Goal: Task Accomplishment & Management: Use online tool/utility

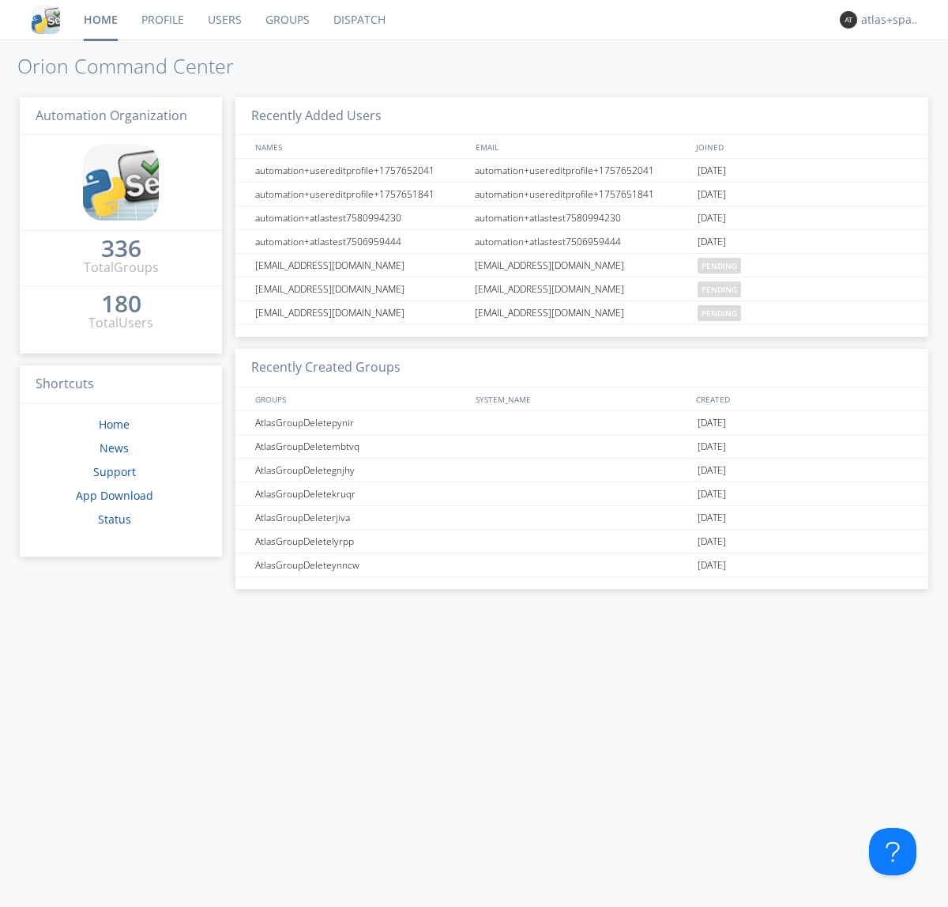
click at [358, 20] on link "Dispatch" at bounding box center [360, 20] width 76 height 40
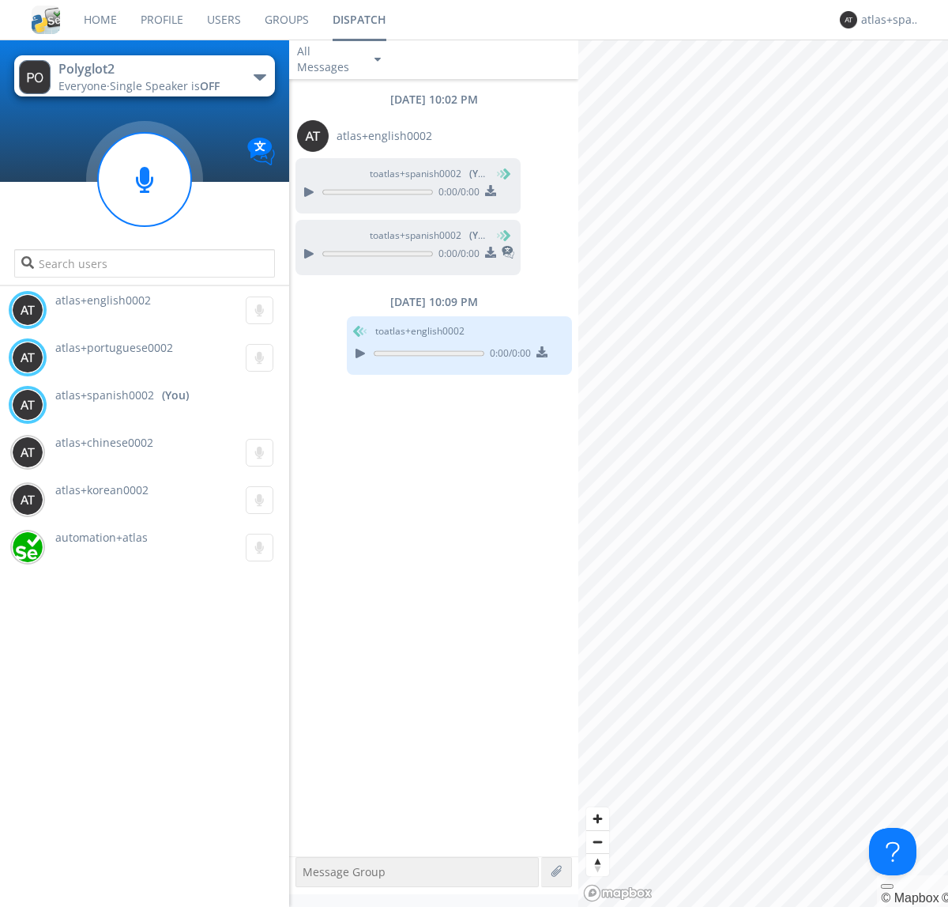
click at [259, 77] on div "button" at bounding box center [260, 77] width 13 height 6
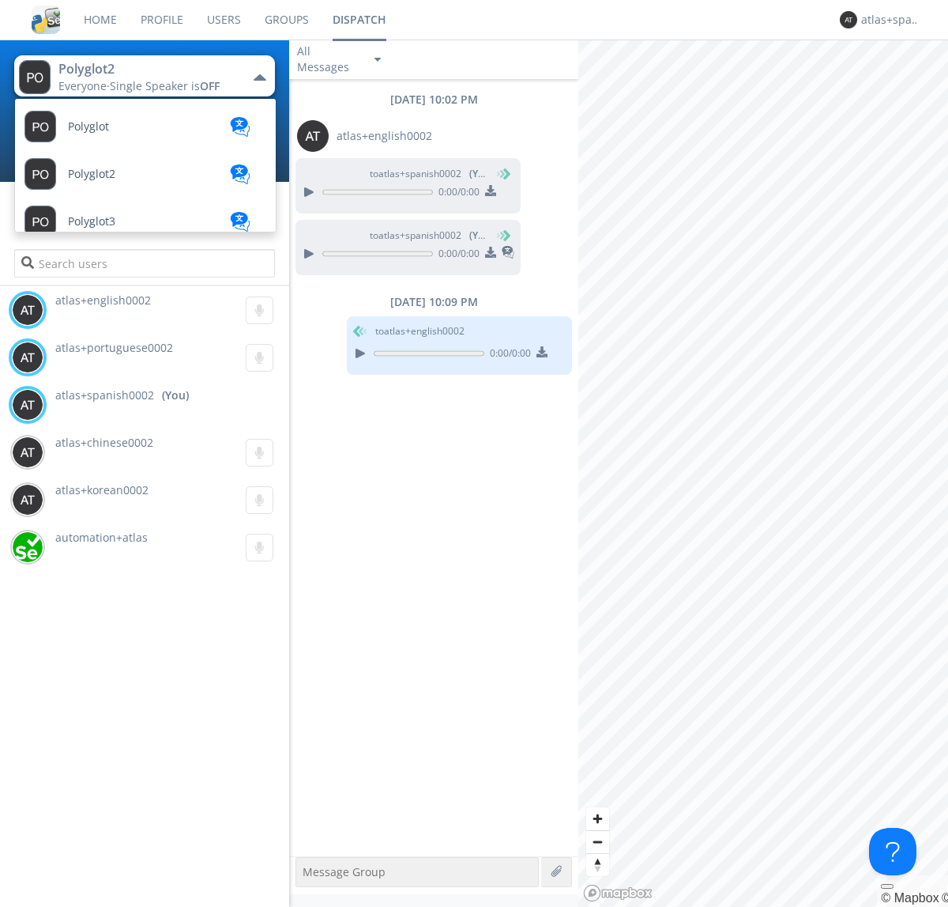
click at [92, 216] on span "Polyglot3" at bounding box center [91, 222] width 47 height 12
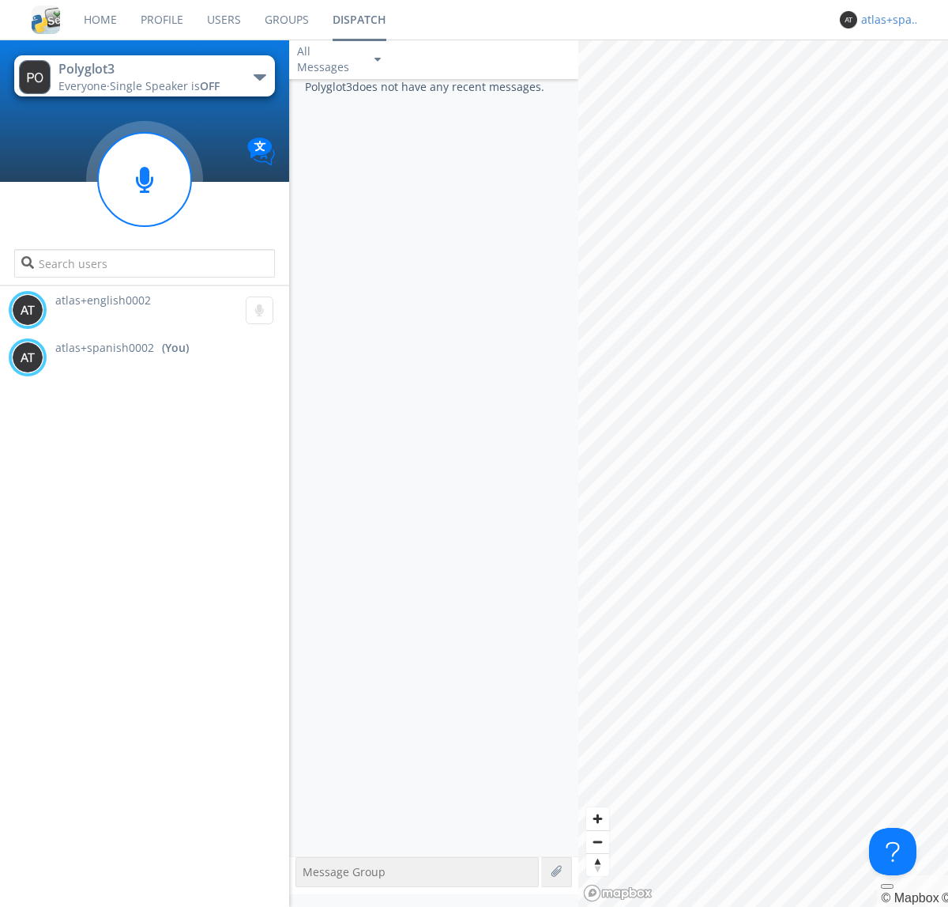
click at [887, 20] on div "atlas+spanish0002" at bounding box center [891, 20] width 59 height 16
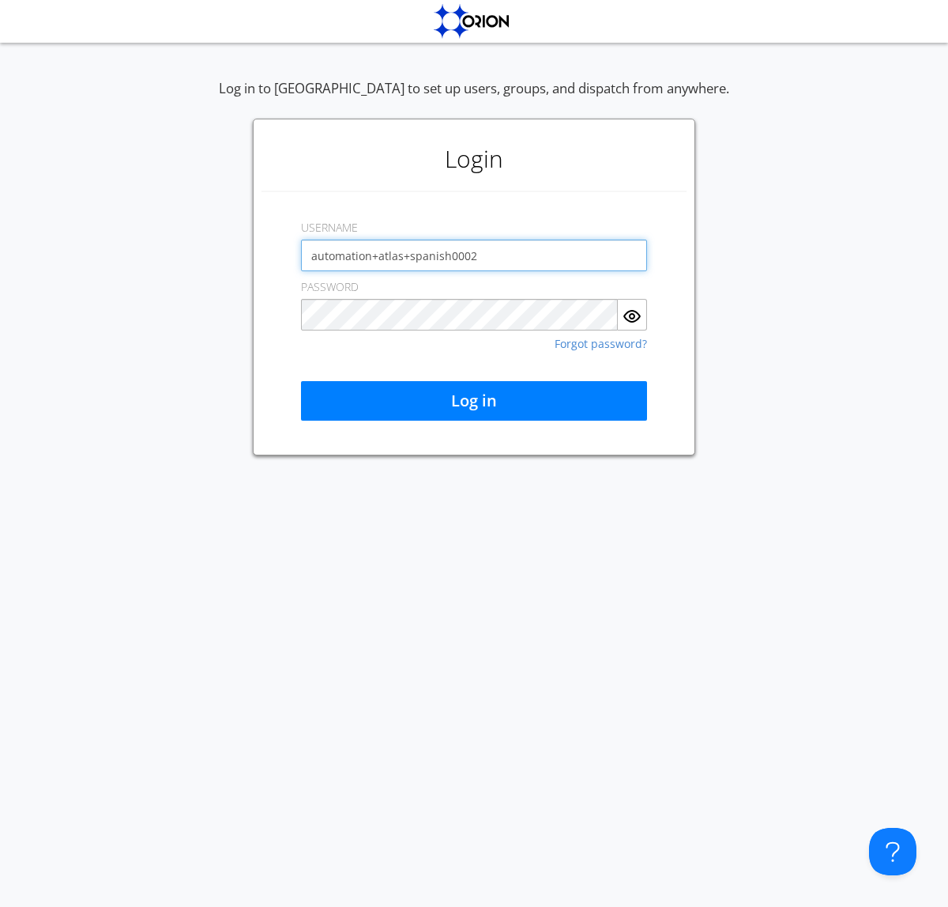
type input "automation+atlas+spanish0002"
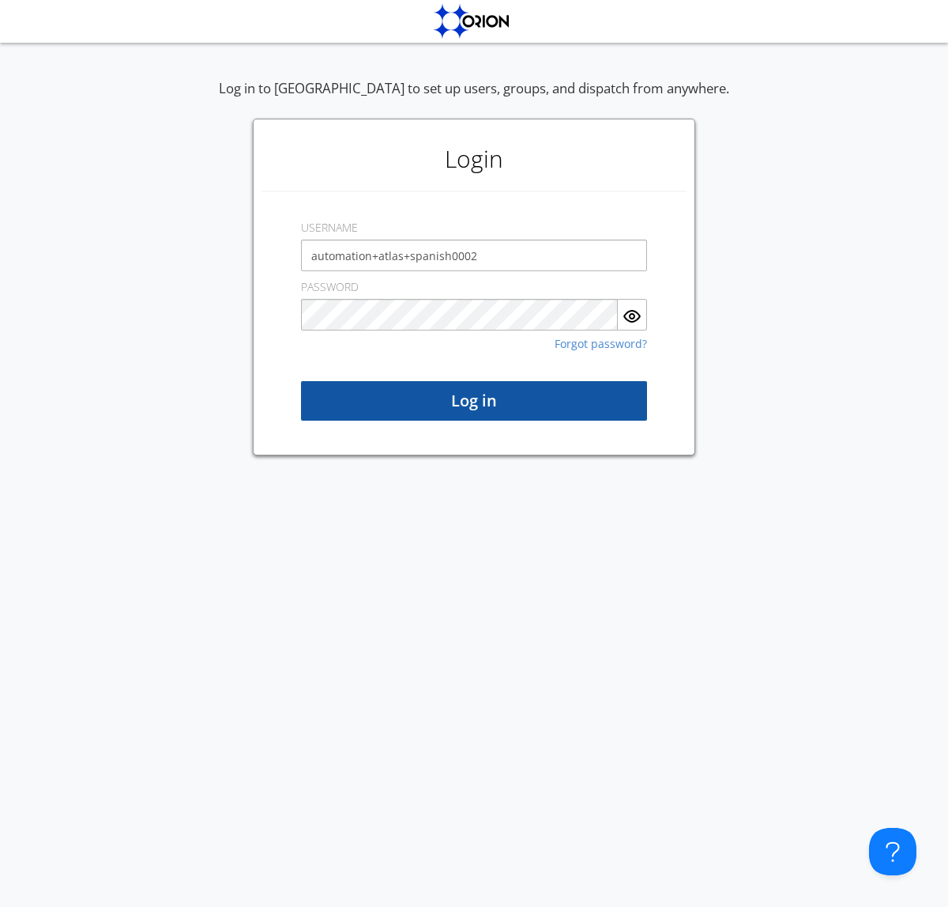
click at [474, 401] on button "Log in" at bounding box center [474, 401] width 346 height 40
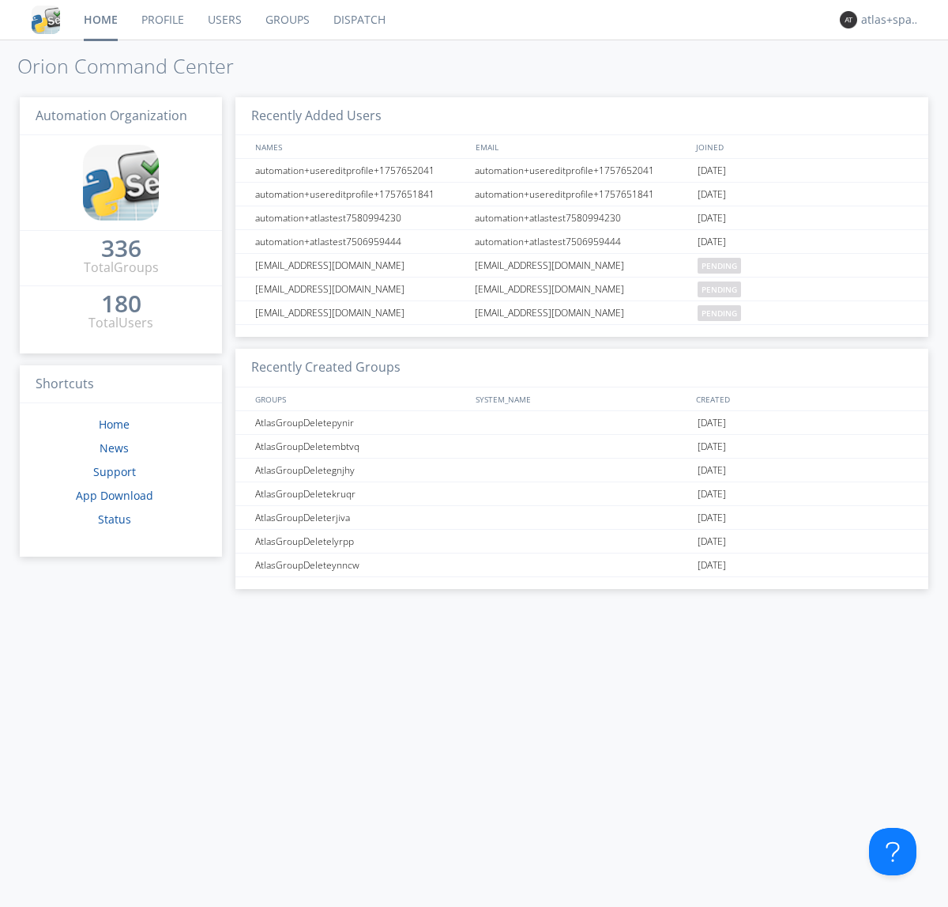
click at [358, 20] on link "Dispatch" at bounding box center [360, 20] width 76 height 40
